Goal: Information Seeking & Learning: Check status

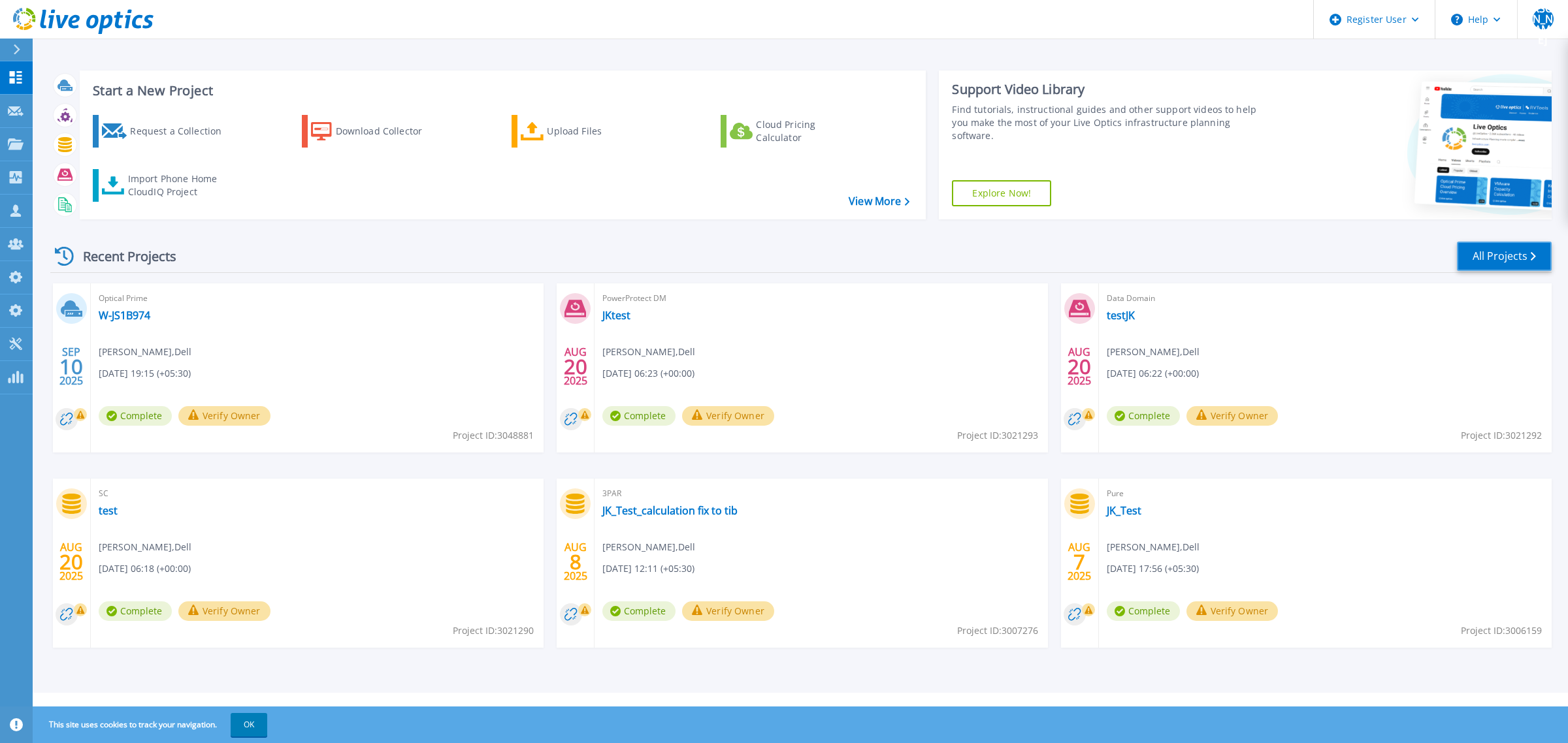
click at [1512, 258] on link "All Projects" at bounding box center [1504, 256] width 95 height 30
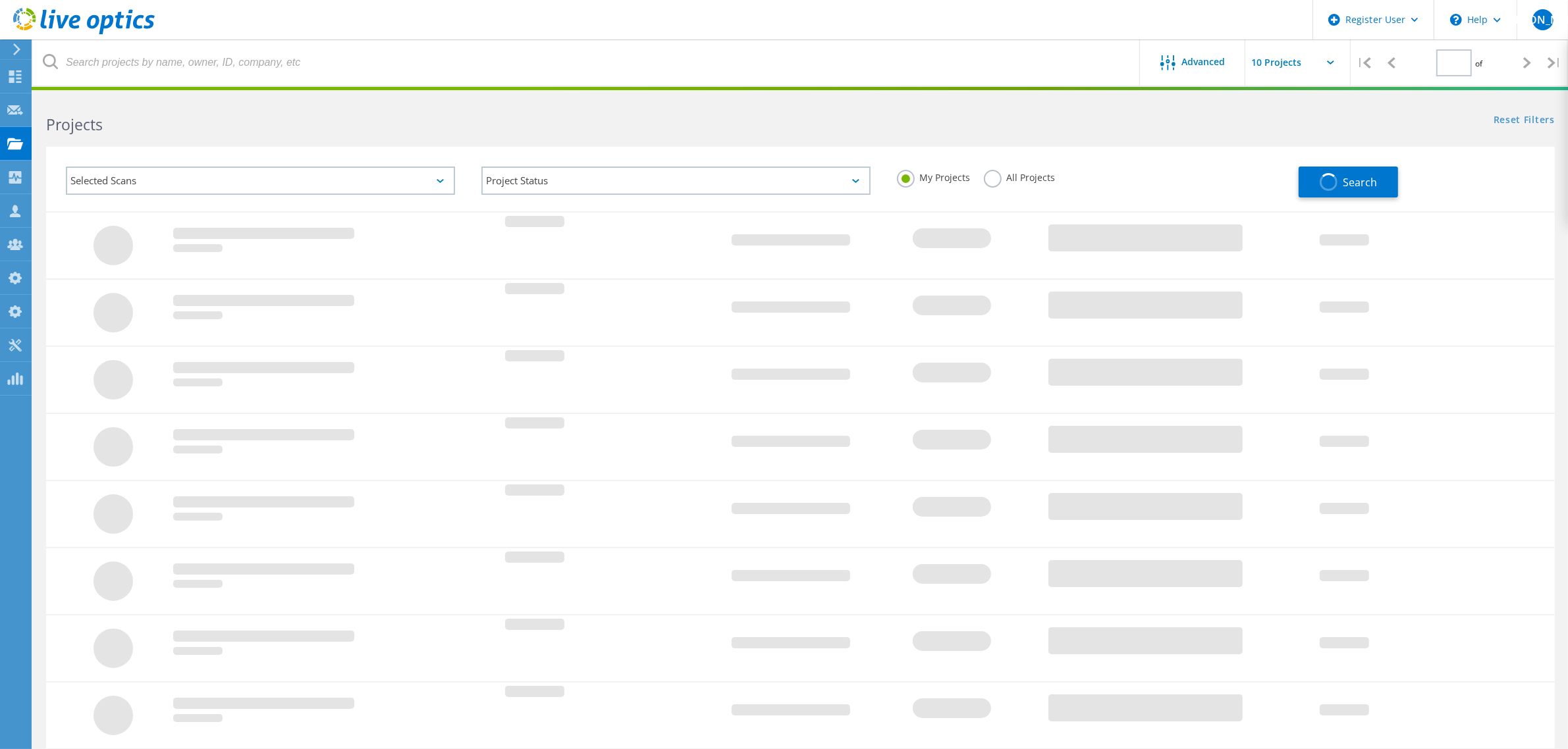
type input "1"
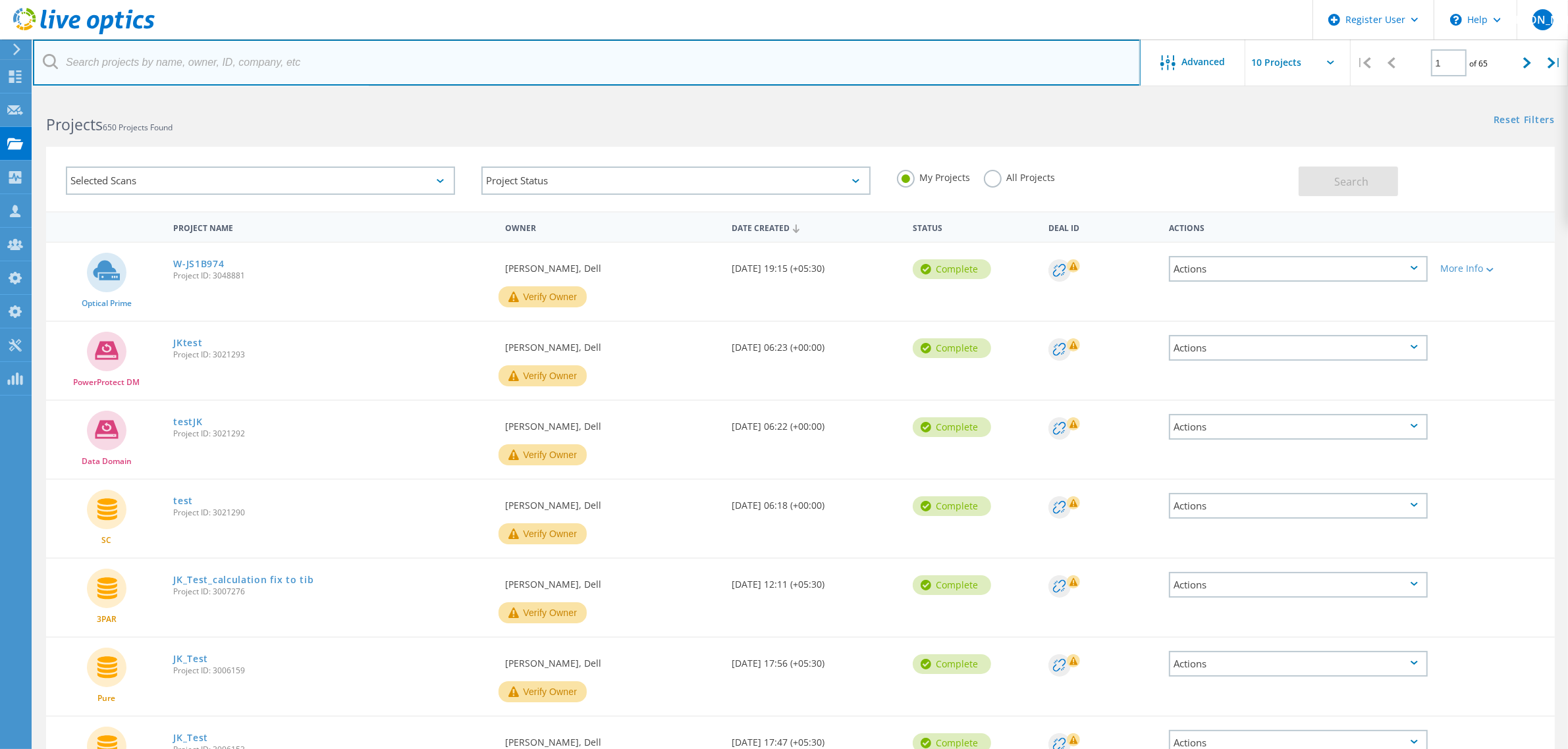
click at [109, 60] on input "text" at bounding box center [586, 63] width 1107 height 46
paste input "3048480"
type input "3048480"
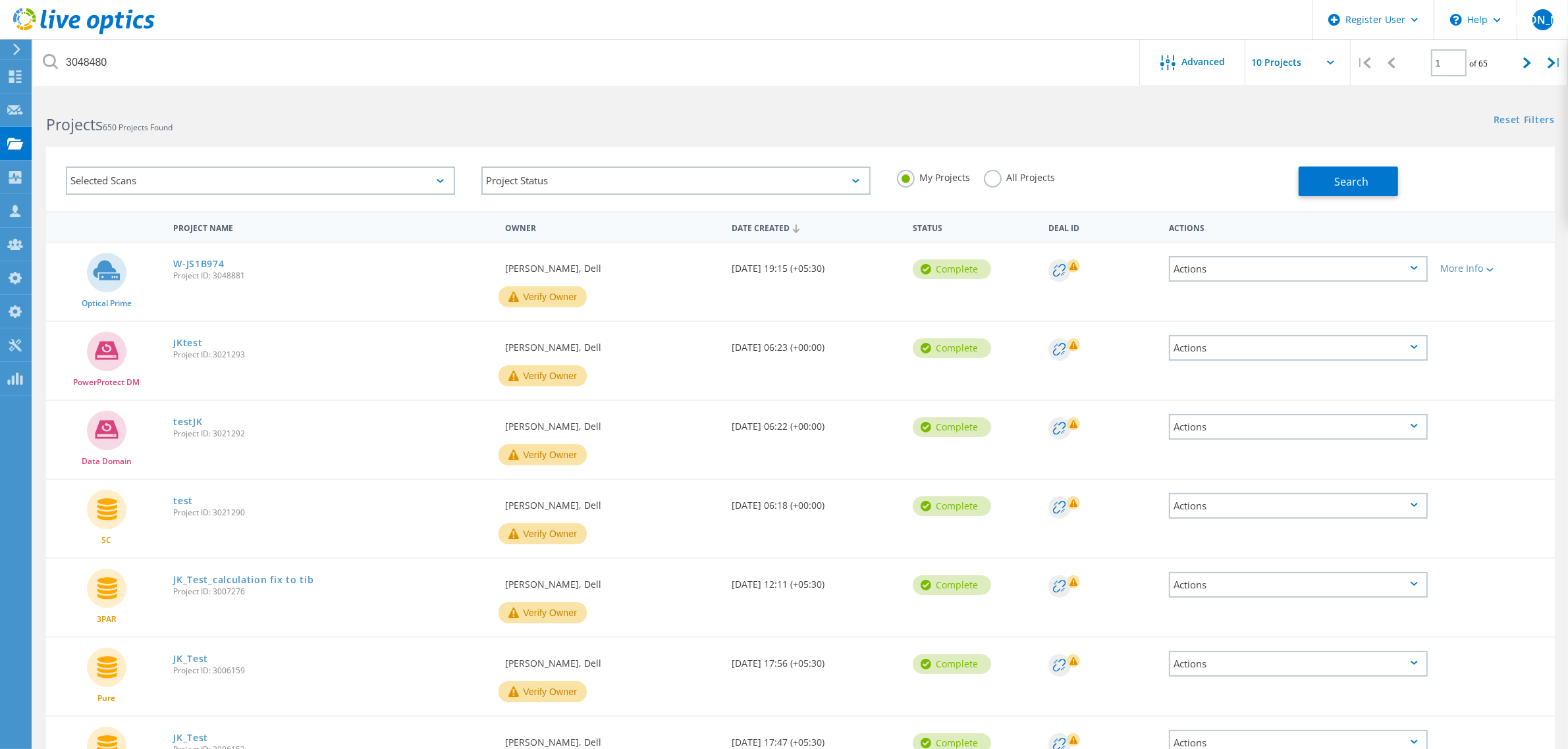
click at [985, 175] on label "All Projects" at bounding box center [1019, 176] width 72 height 13
click at [0, 0] on input "All Projects" at bounding box center [0, 0] width 0 height 0
click at [1322, 183] on button "Search" at bounding box center [1348, 181] width 99 height 30
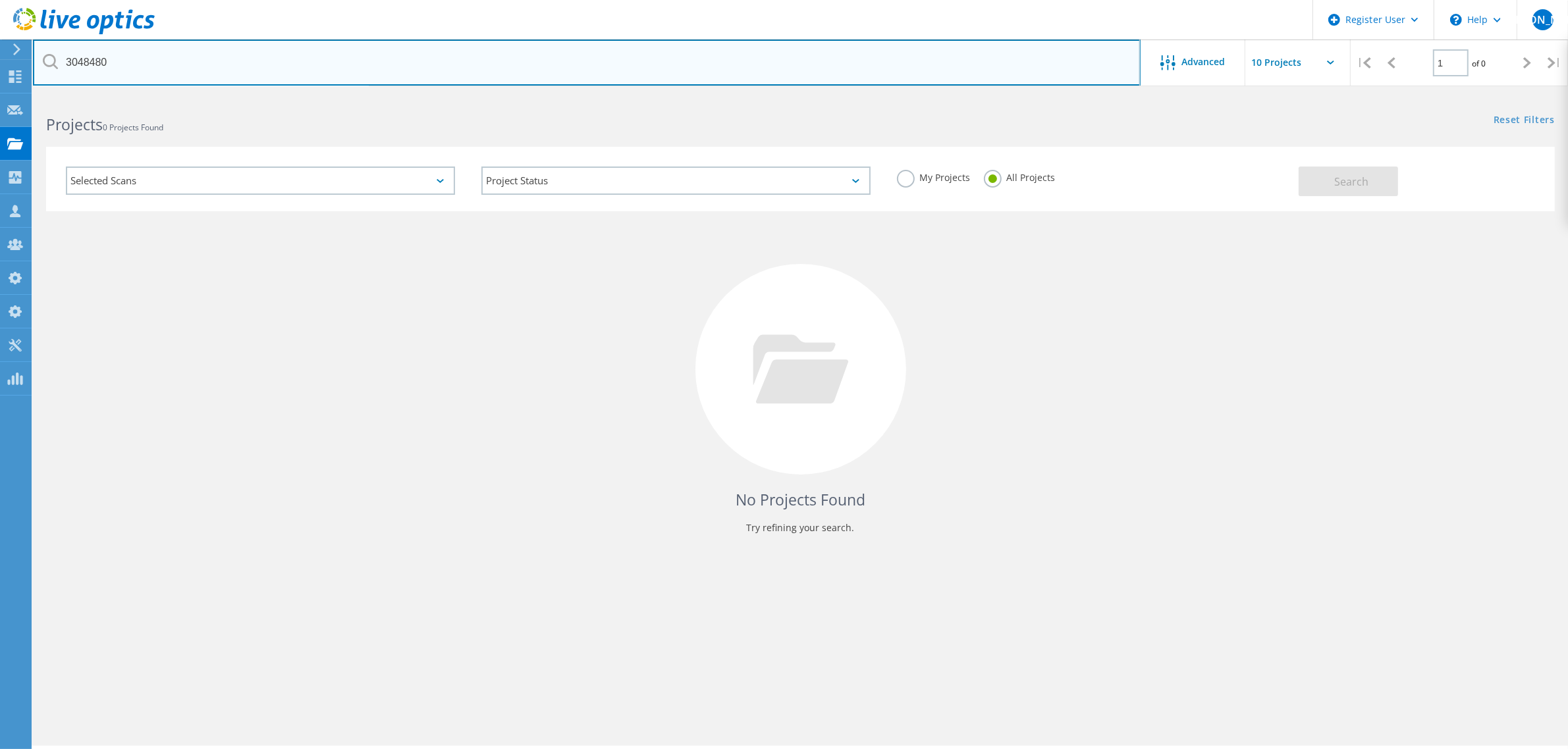
click at [138, 83] on input "3048480" at bounding box center [586, 63] width 1107 height 46
click at [88, 70] on input "3048480" at bounding box center [586, 63] width 1107 height 46
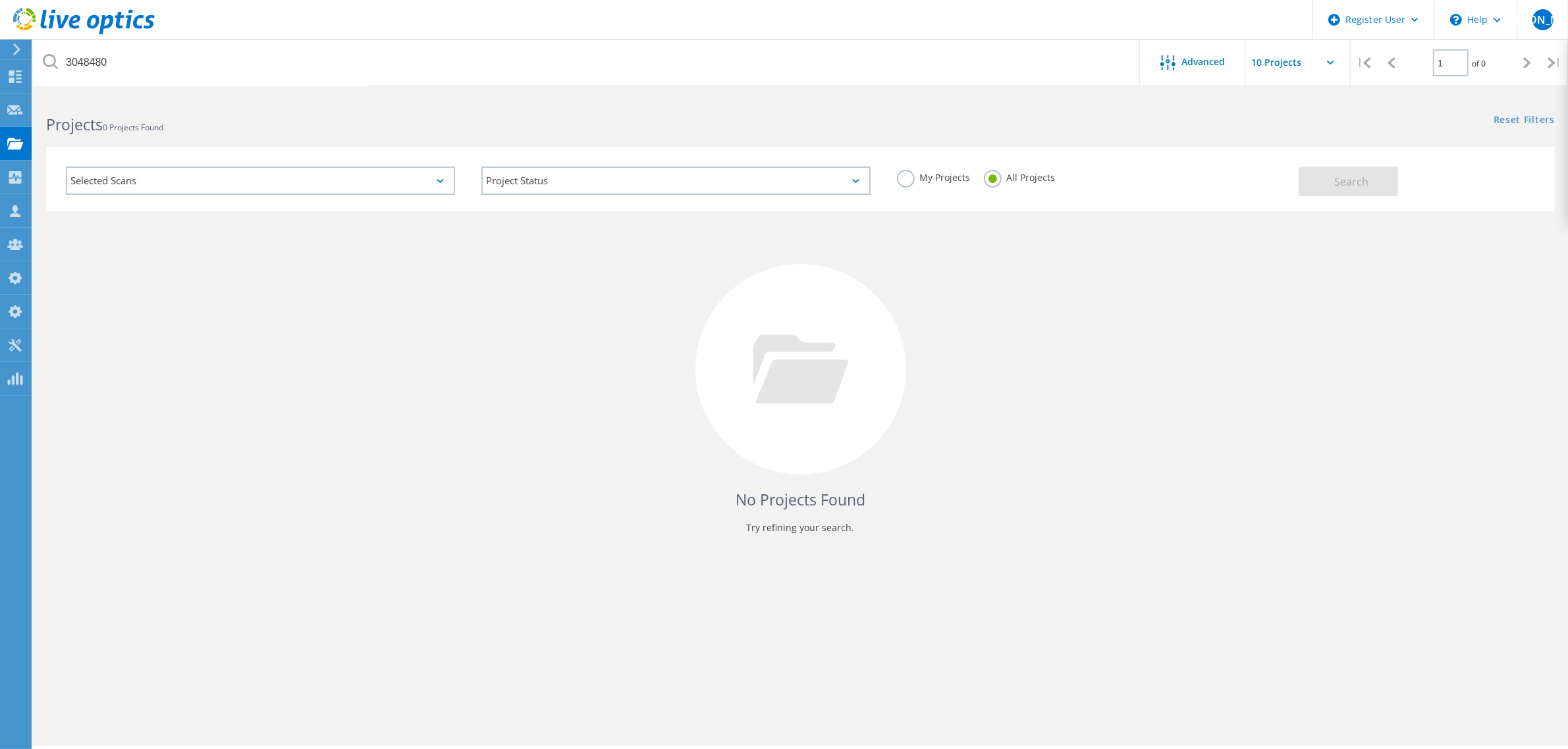
click at [280, 107] on div "Projects 0 Projects Found" at bounding box center [416, 113] width 767 height 35
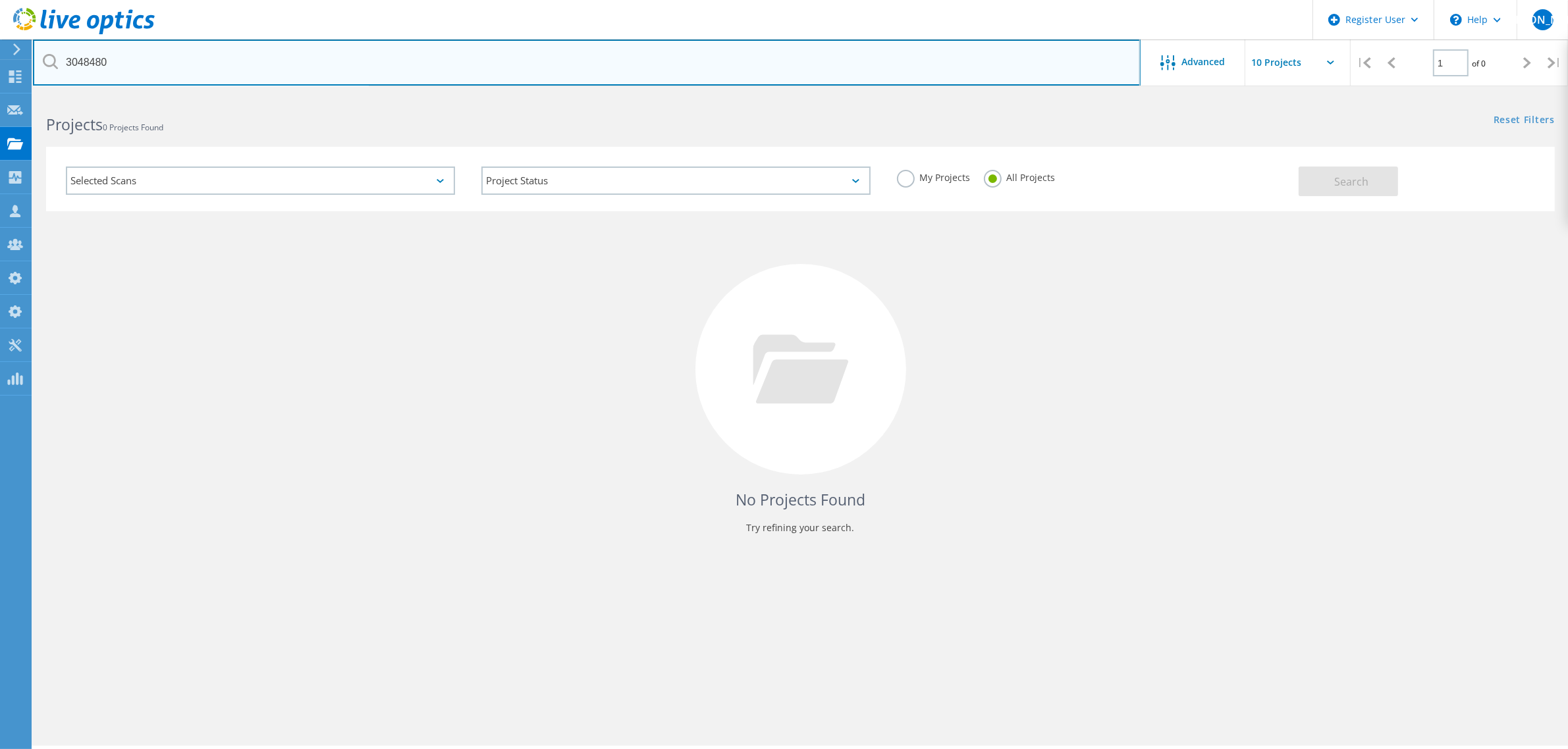
click at [99, 65] on input "3048480" at bounding box center [586, 63] width 1107 height 46
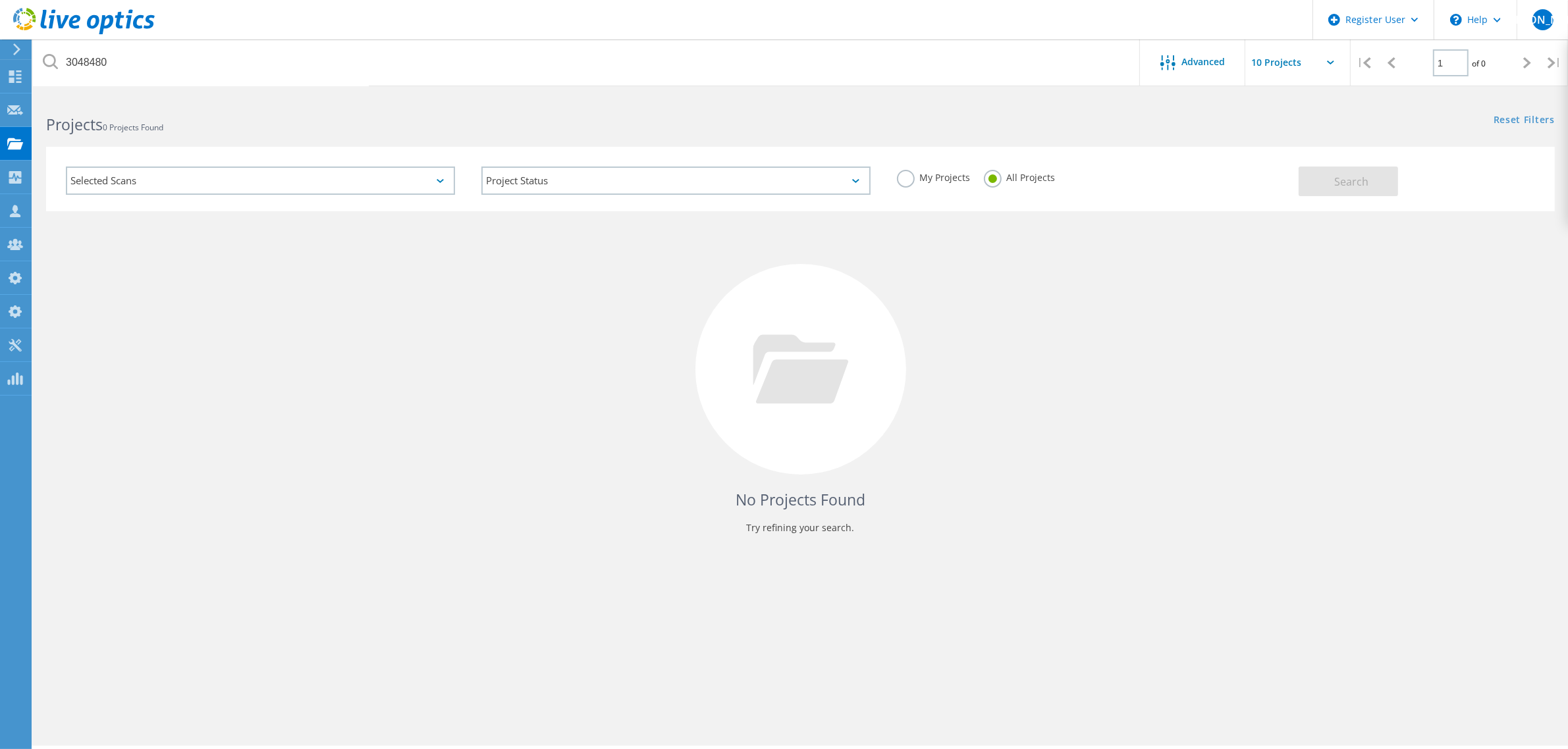
drag, startPoint x: 882, startPoint y: 587, endPoint x: 957, endPoint y: 679, distance: 118.7
click at [895, 611] on div "3048480 Advanced | 1 of 0 | Email Address Project Name Company Date Created Pro…" at bounding box center [800, 420] width 1535 height 650
